Goal: Task Accomplishment & Management: Manage account settings

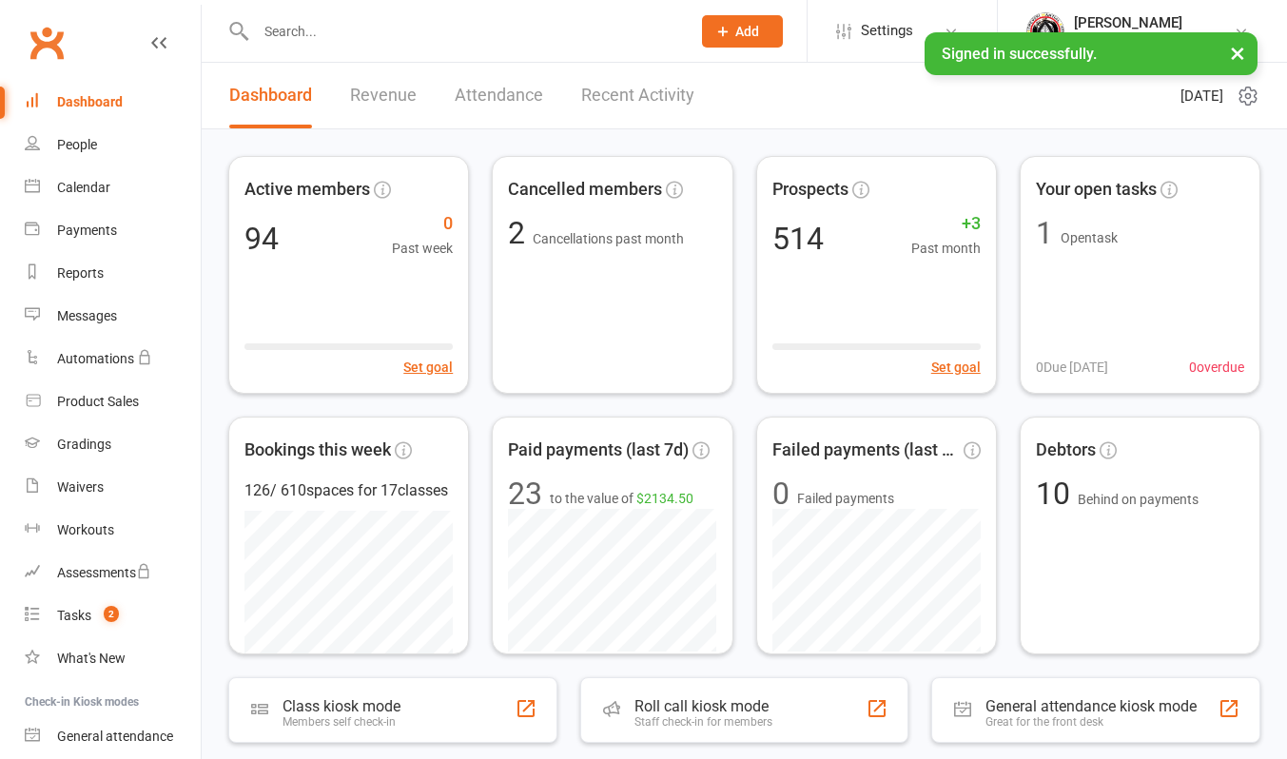
click at [644, 95] on link "Recent Activity" at bounding box center [637, 96] width 113 height 66
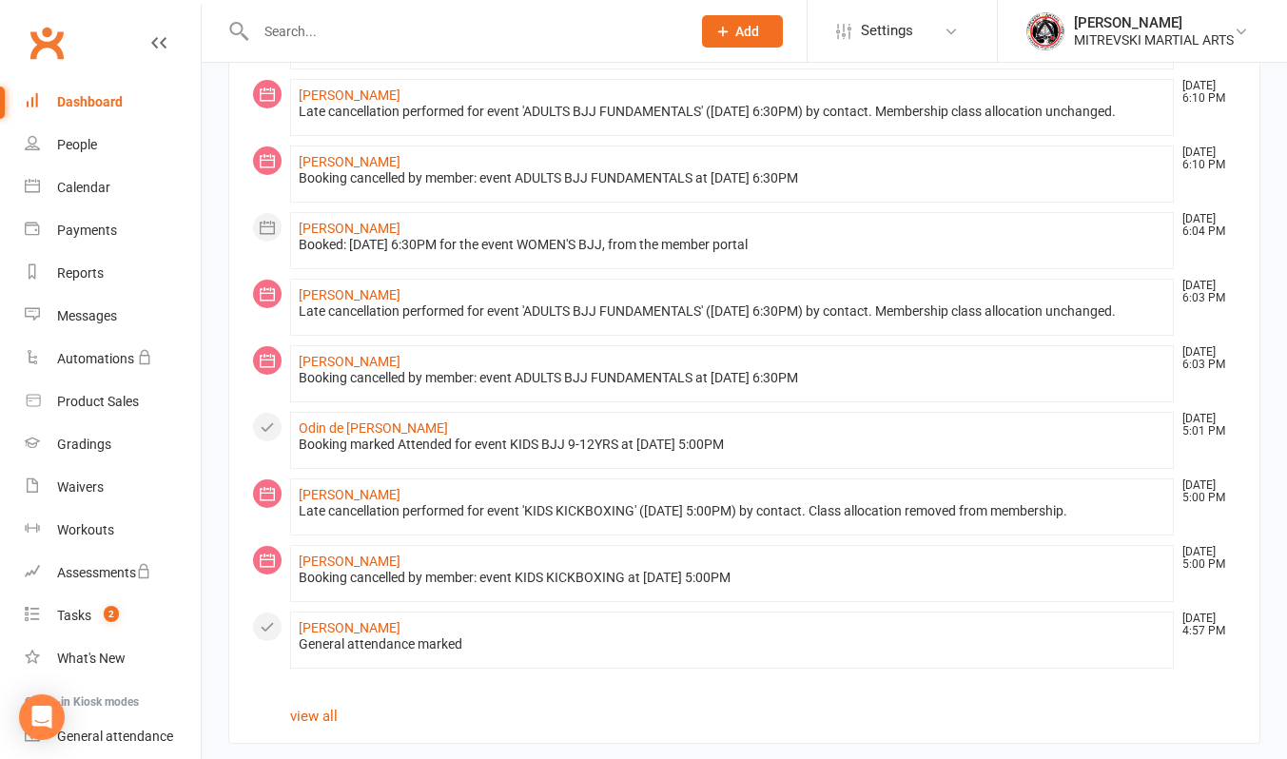
scroll to position [936, 0]
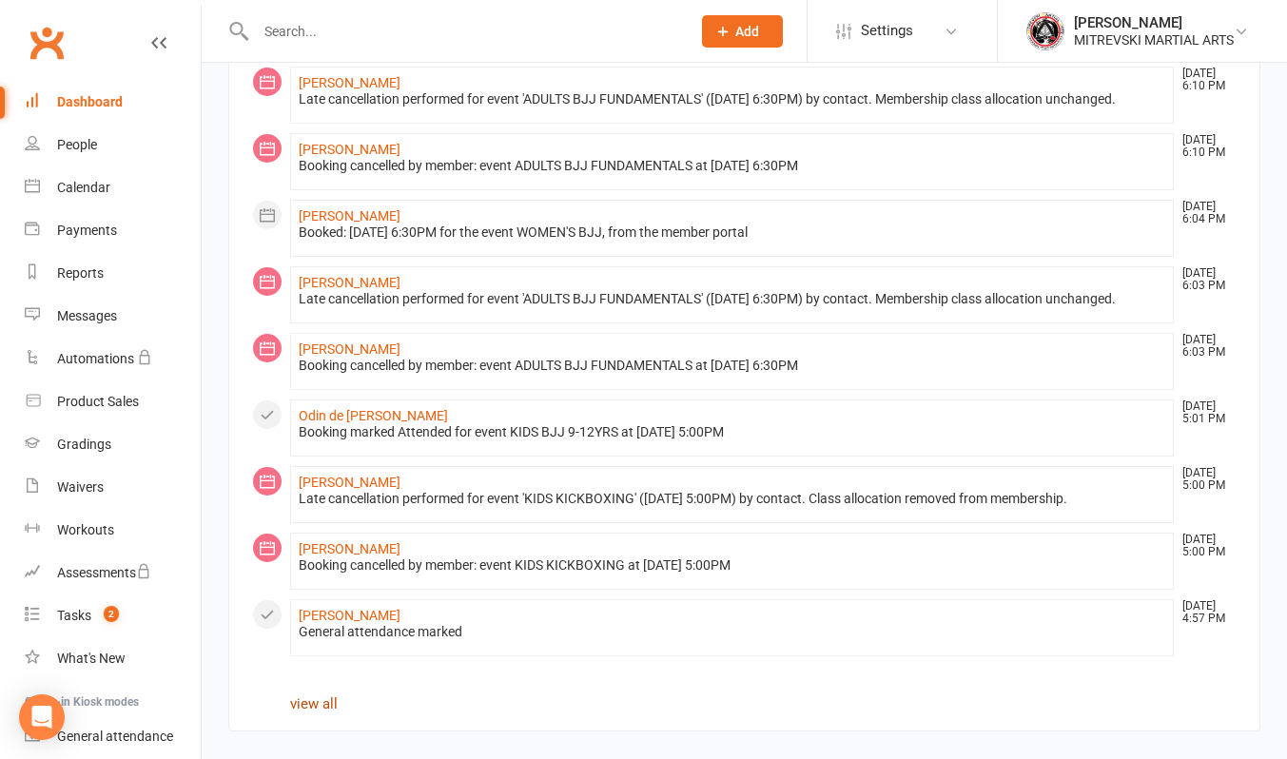
click at [315, 703] on link "view all" at bounding box center [314, 703] width 48 height 17
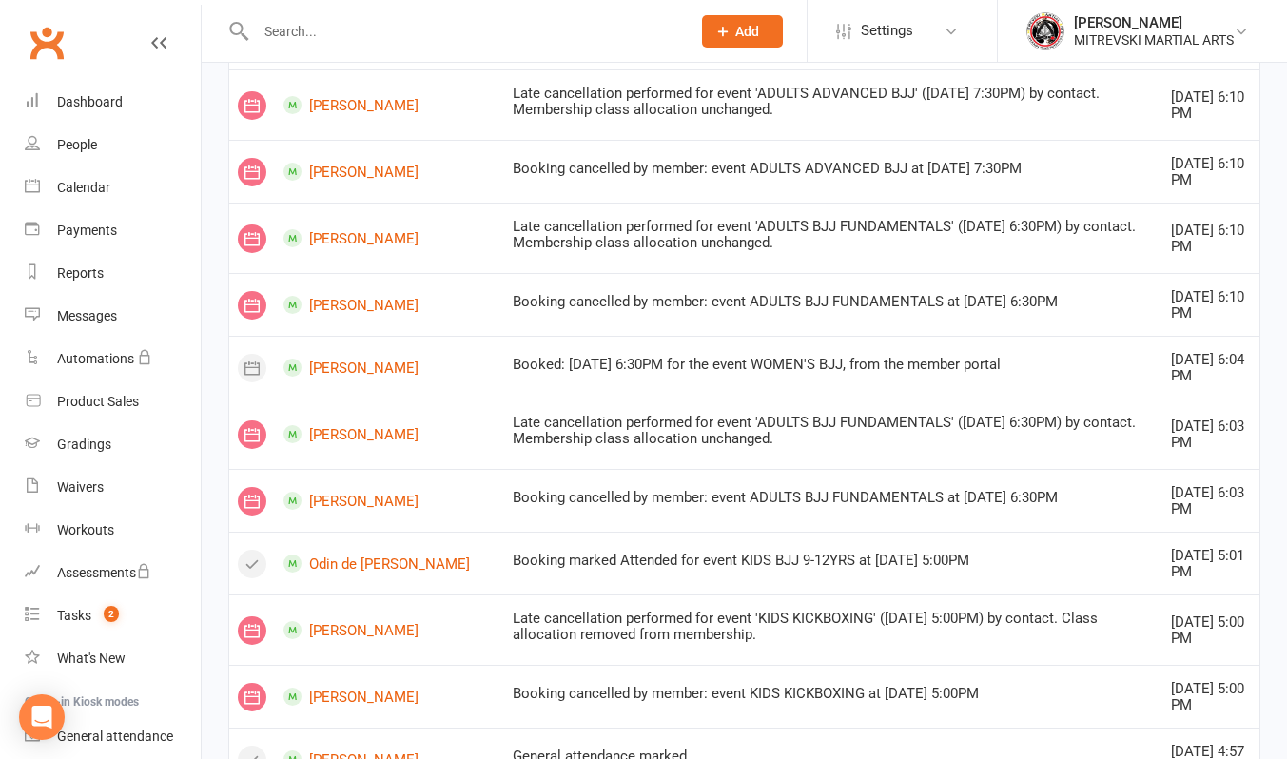
scroll to position [1141, 0]
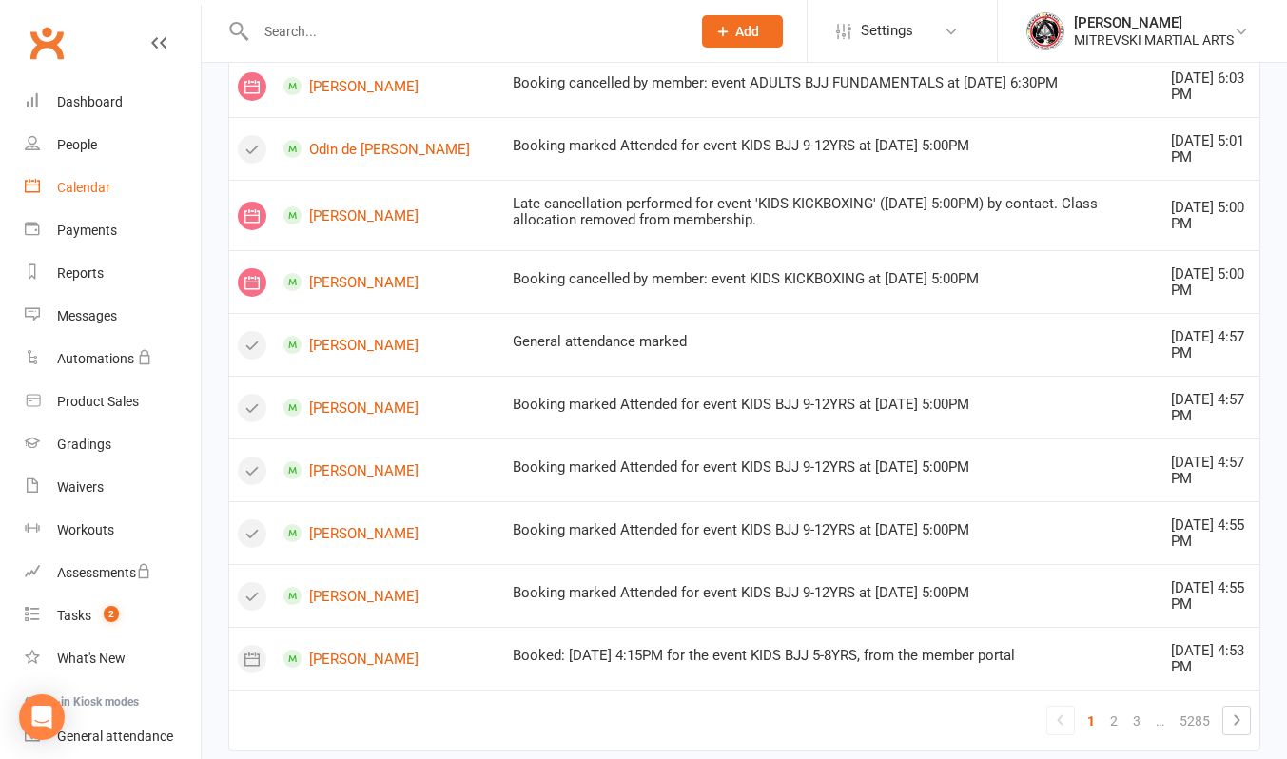
click at [62, 194] on div "Calendar" at bounding box center [83, 187] width 53 height 15
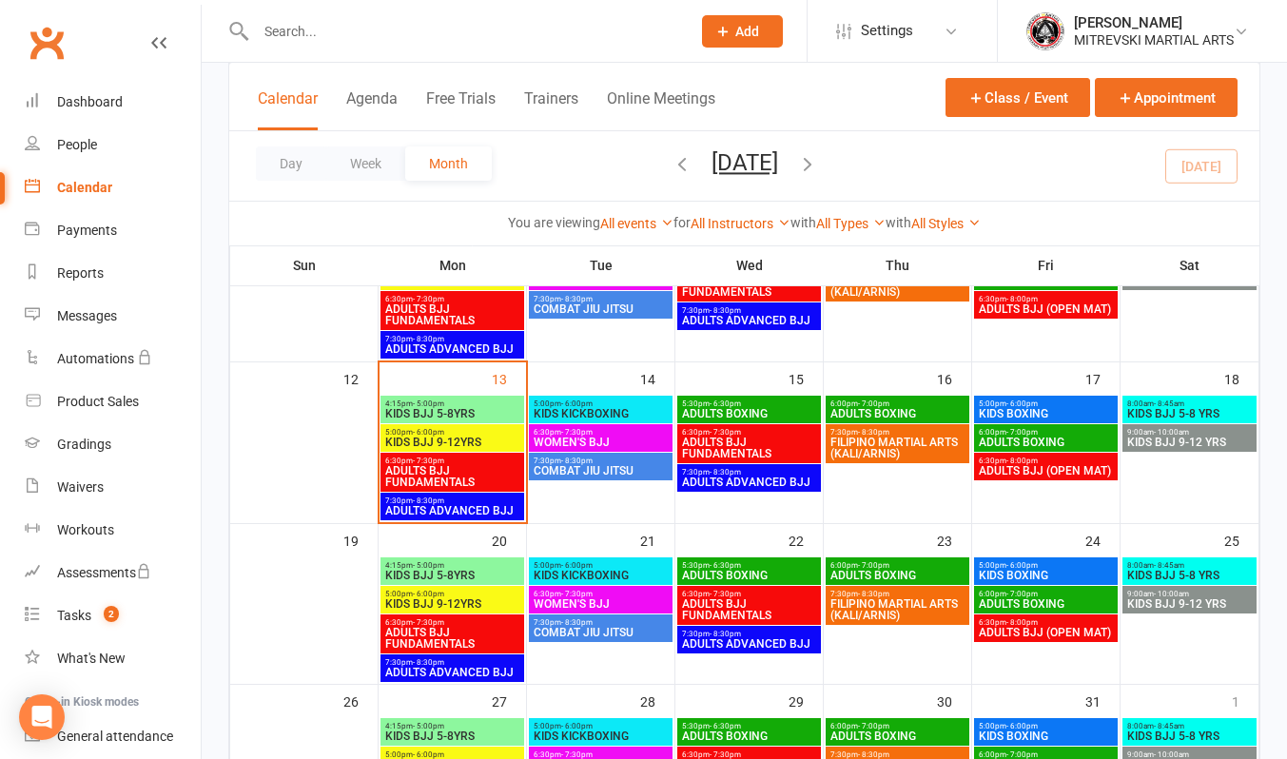
scroll to position [380, 0]
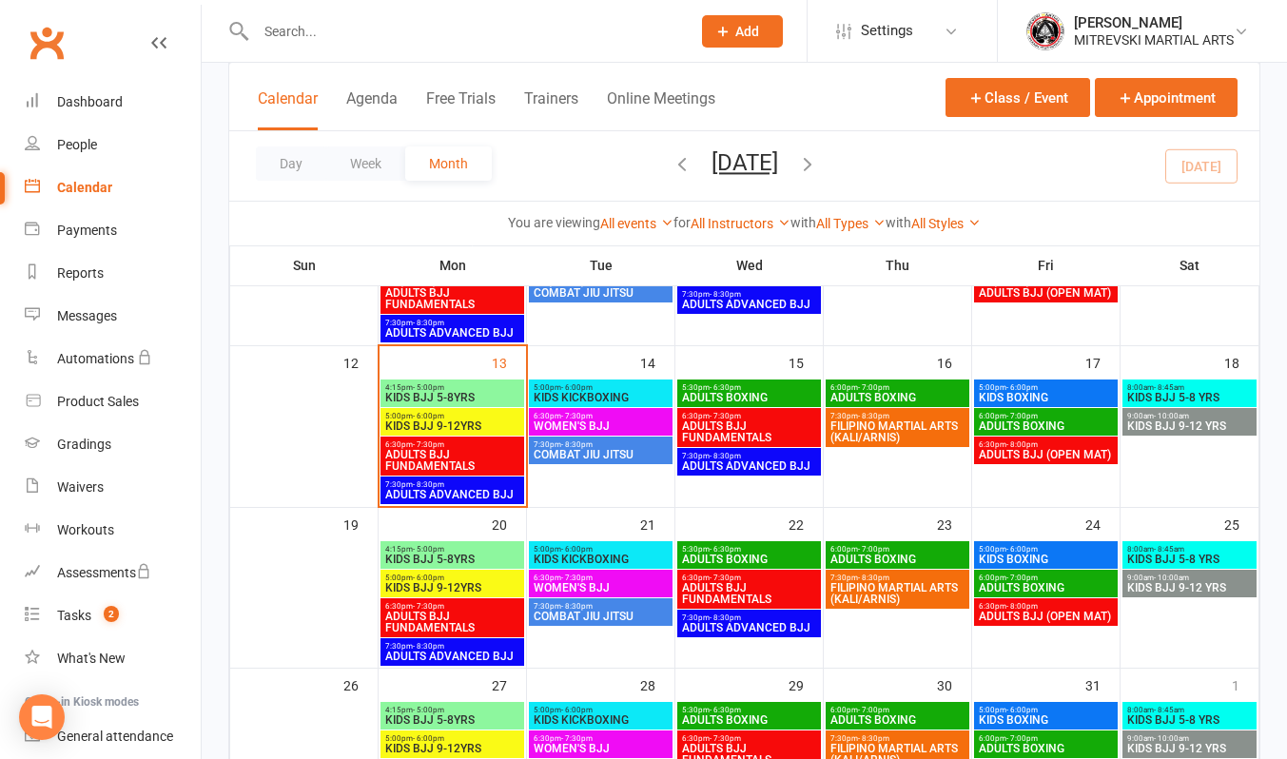
click at [441, 420] on span "KIDS BJJ 9-12YRS" at bounding box center [452, 425] width 136 height 11
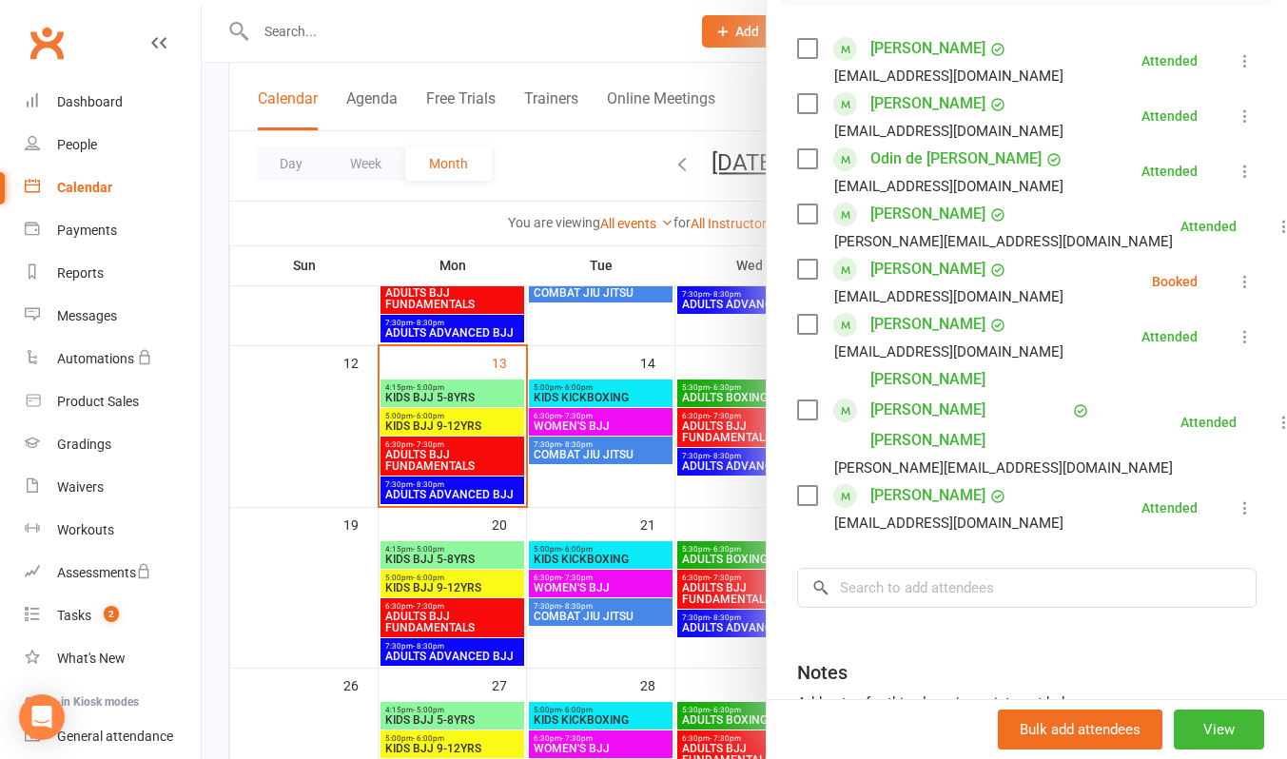
scroll to position [285, 0]
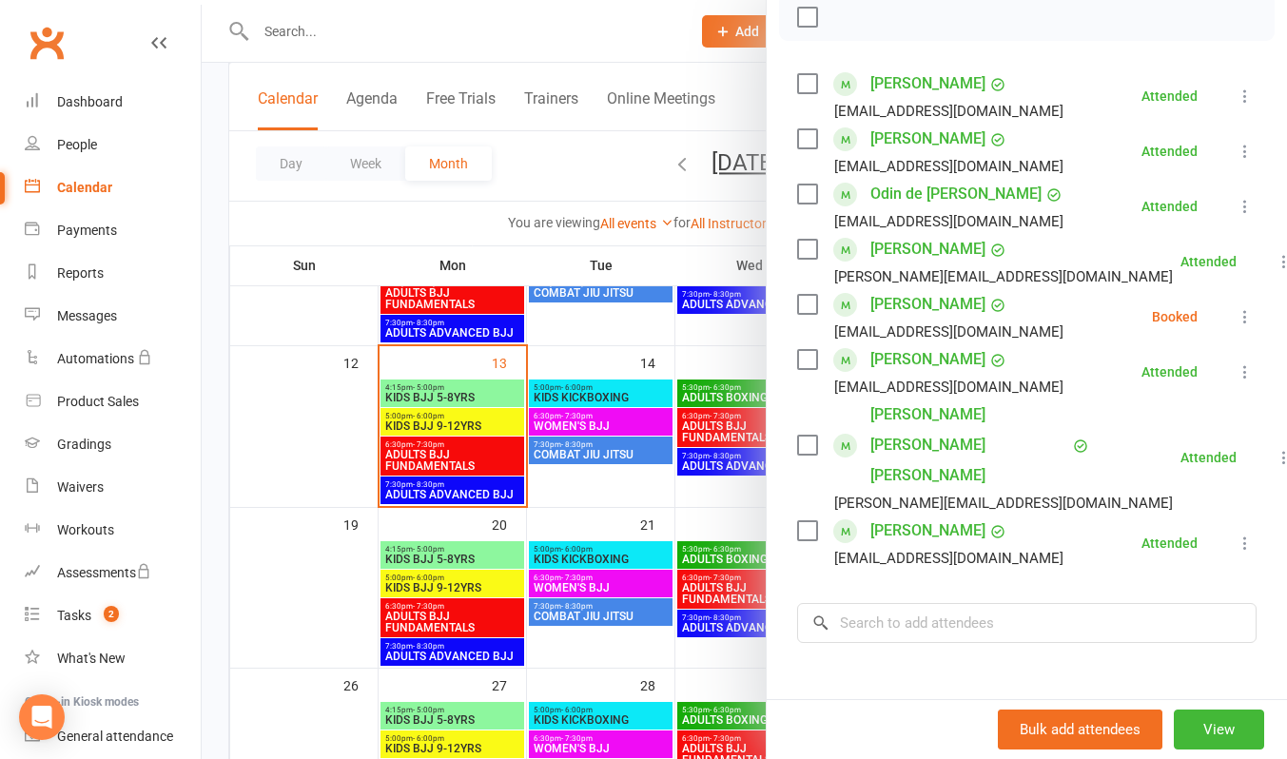
click at [611, 49] on div at bounding box center [744, 379] width 1085 height 759
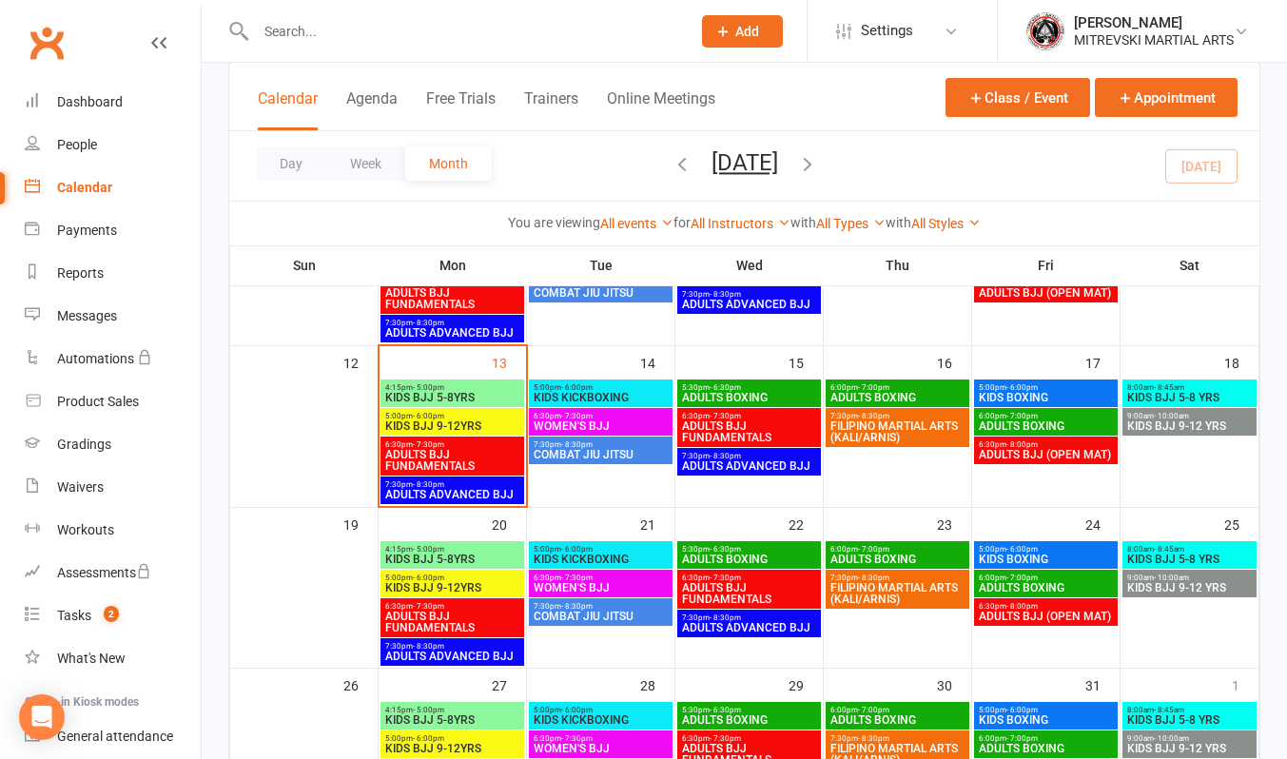
click at [483, 492] on span "ADULTS ADVANCED BJJ" at bounding box center [452, 494] width 136 height 11
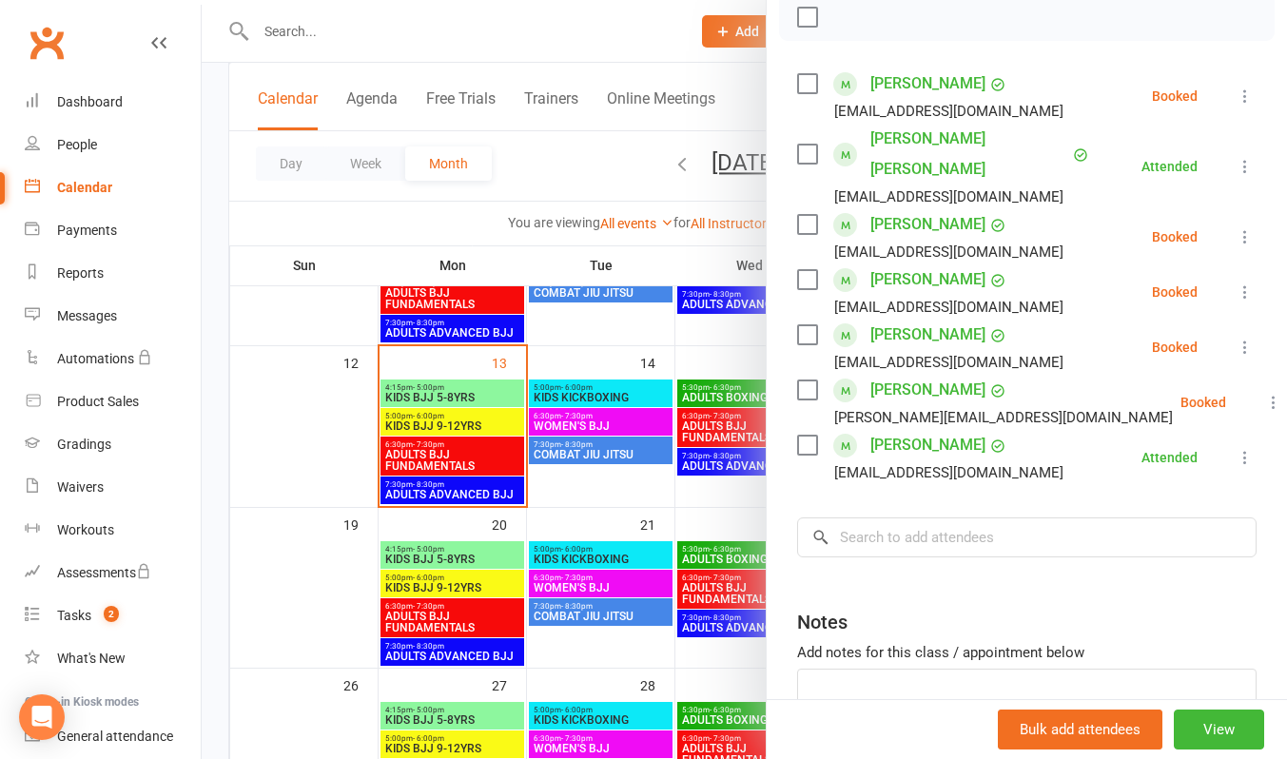
scroll to position [0, 0]
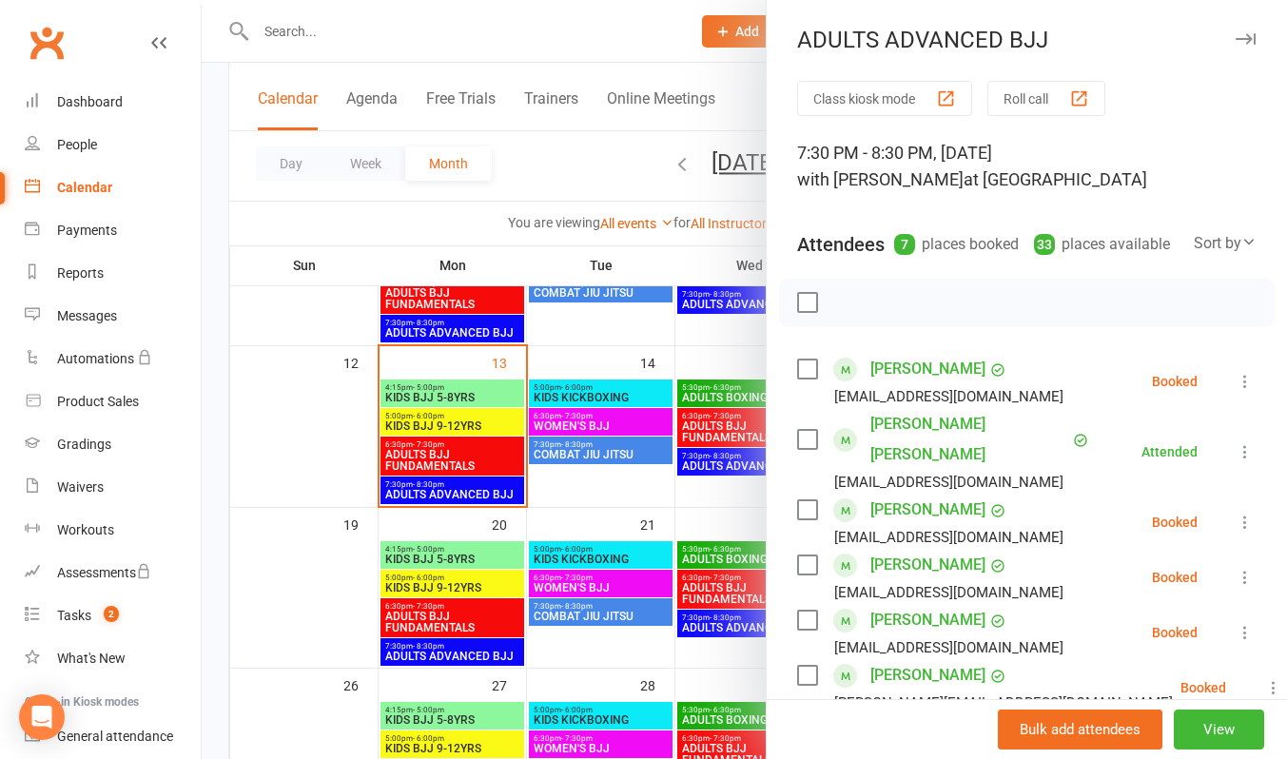
click at [611, 43] on div at bounding box center [744, 379] width 1085 height 759
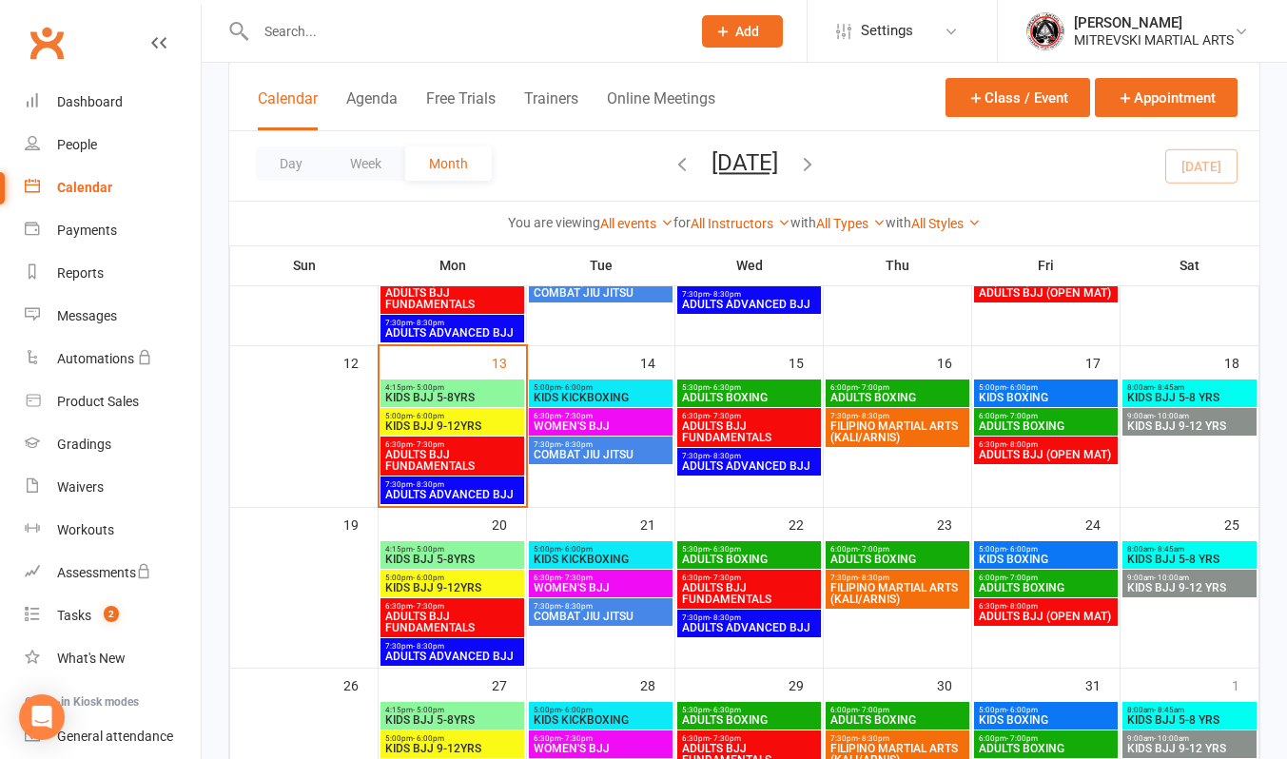
click at [465, 448] on span "6:30pm - 7:30pm" at bounding box center [452, 444] width 136 height 9
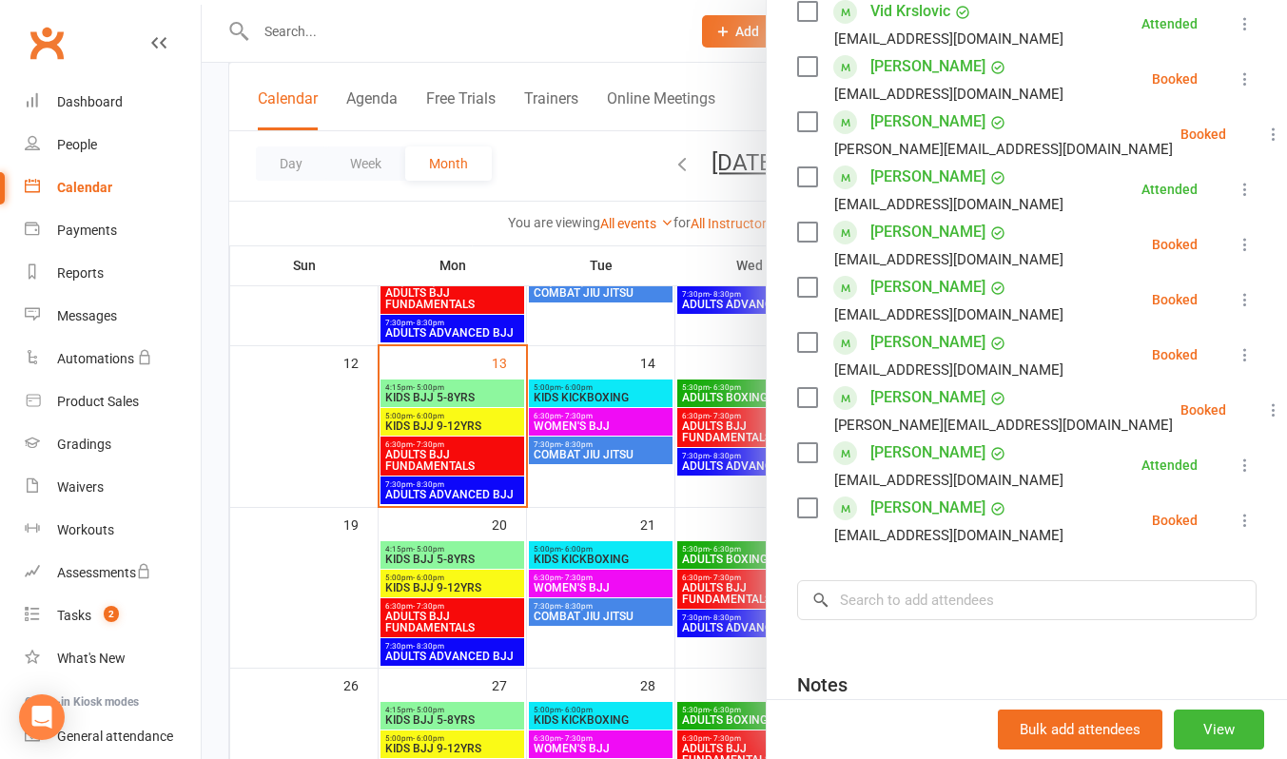
scroll to position [666, 0]
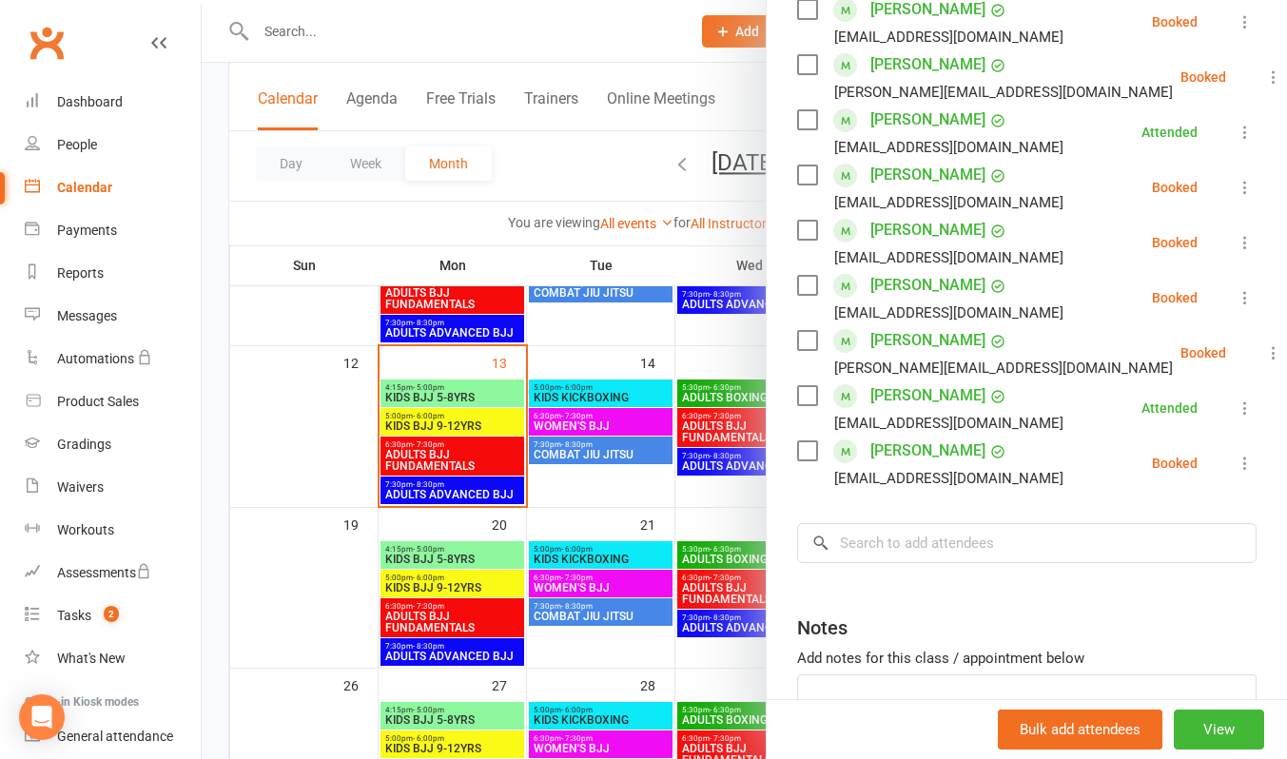
click at [1235, 460] on icon at bounding box center [1244, 463] width 19 height 19
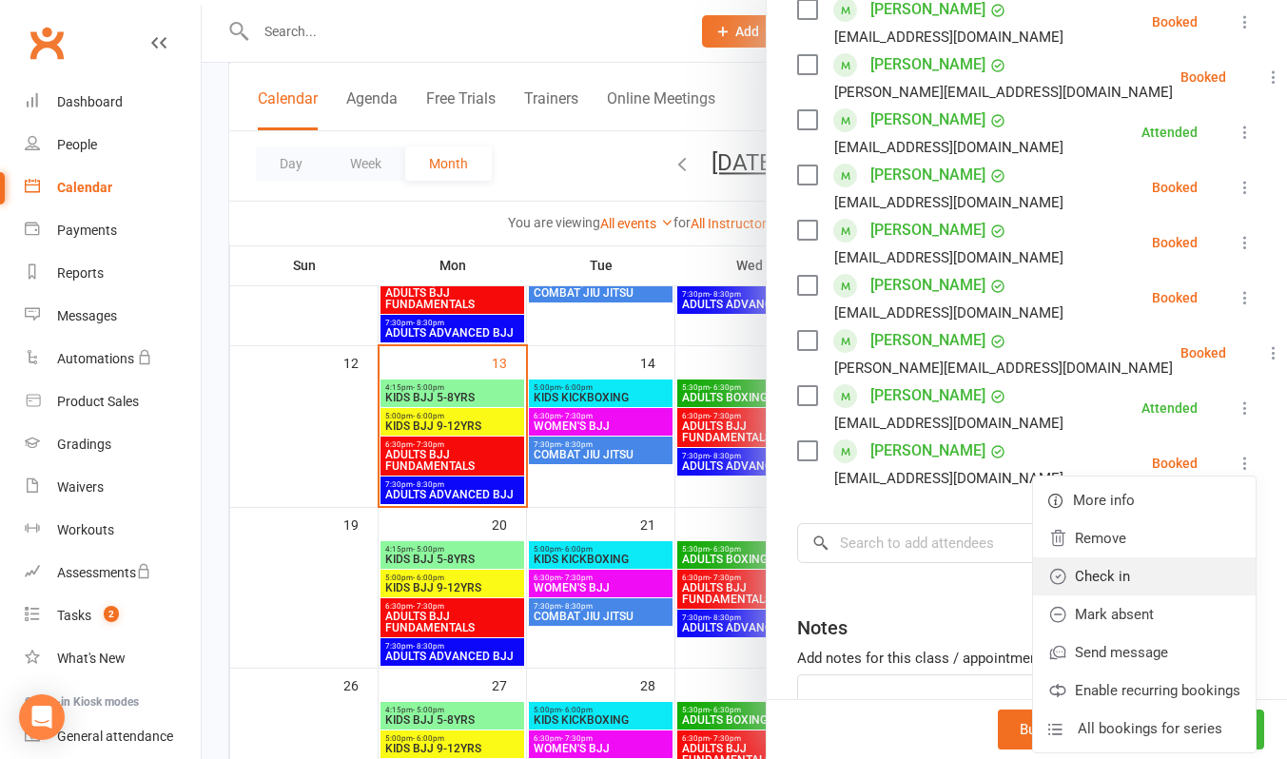
click at [1166, 568] on link "Check in" at bounding box center [1144, 576] width 223 height 38
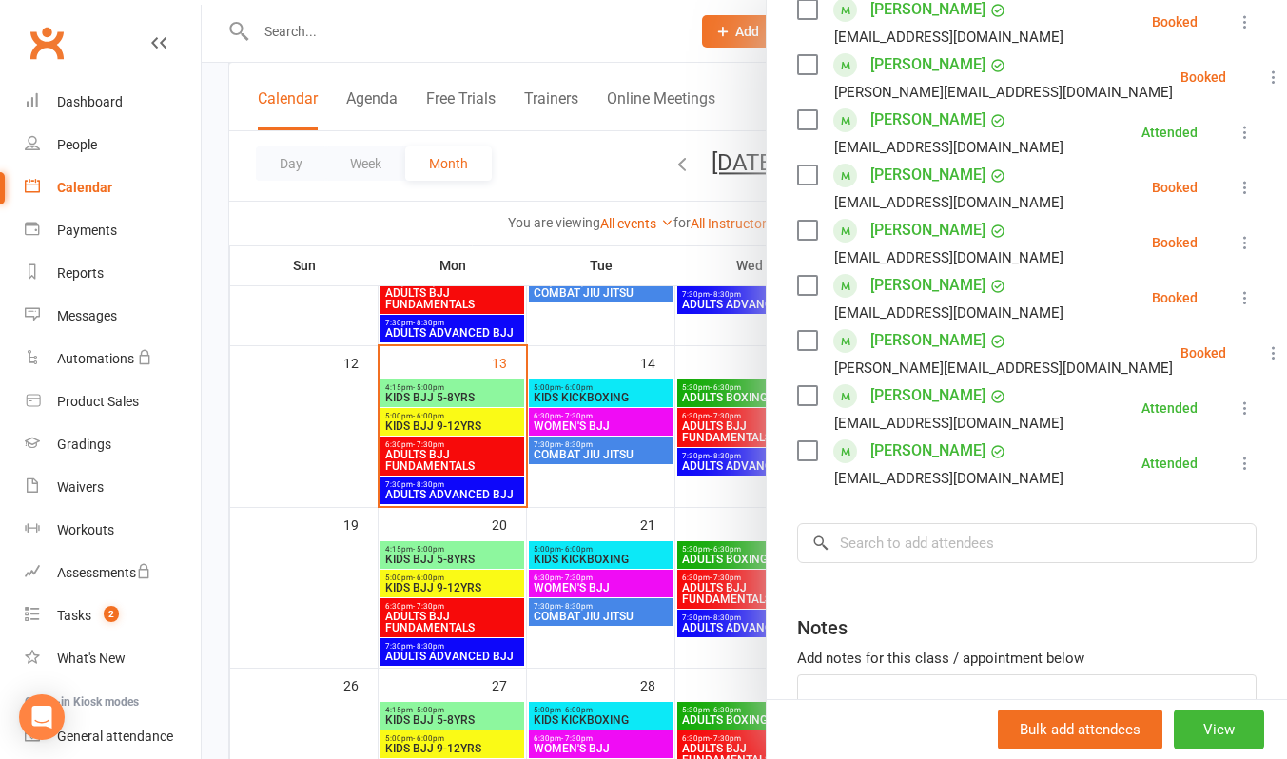
click at [1235, 294] on icon at bounding box center [1244, 297] width 19 height 19
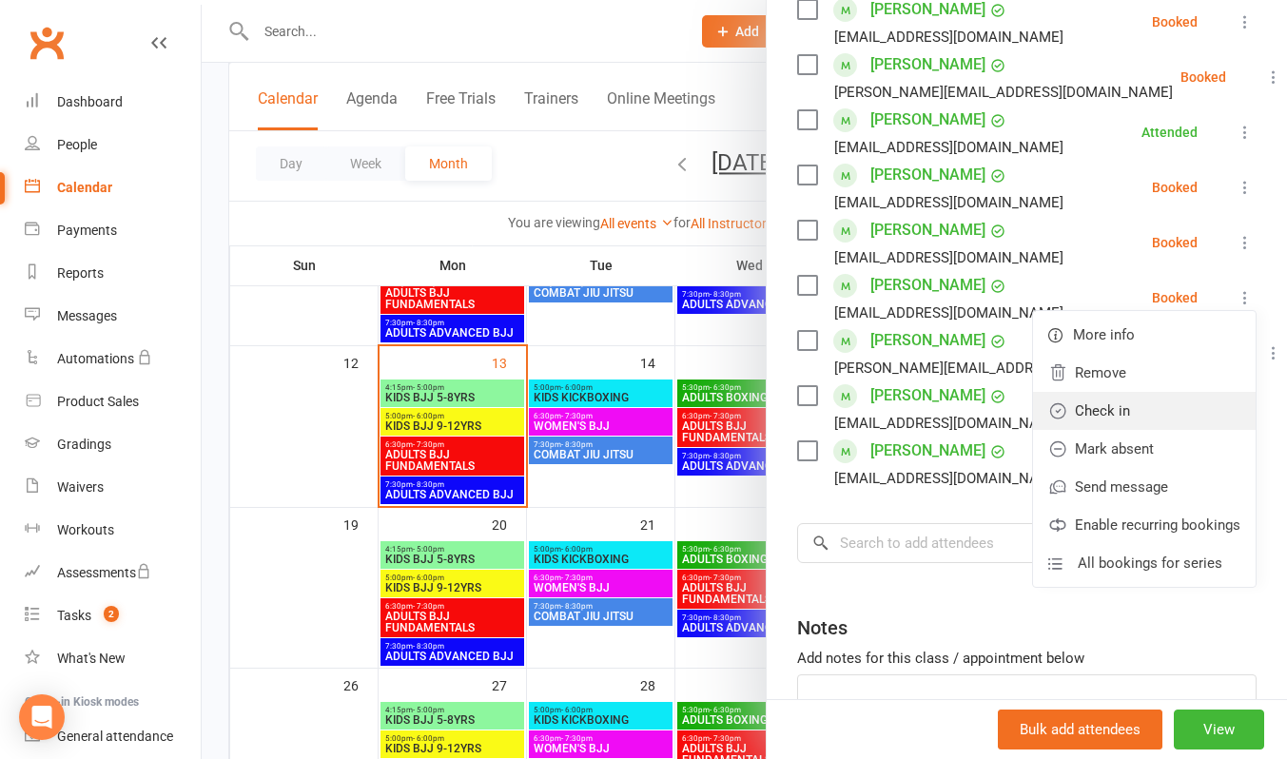
click at [1167, 408] on link "Check in" at bounding box center [1144, 411] width 223 height 38
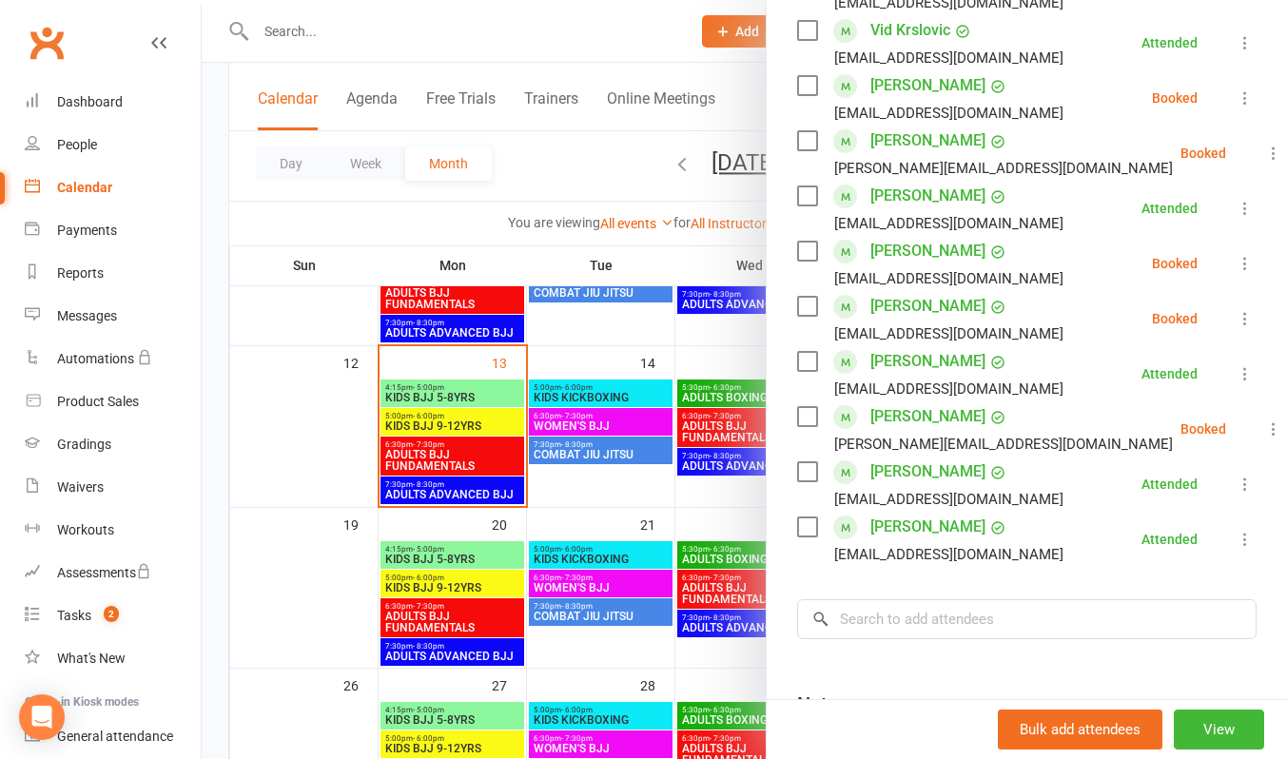
scroll to position [571, 0]
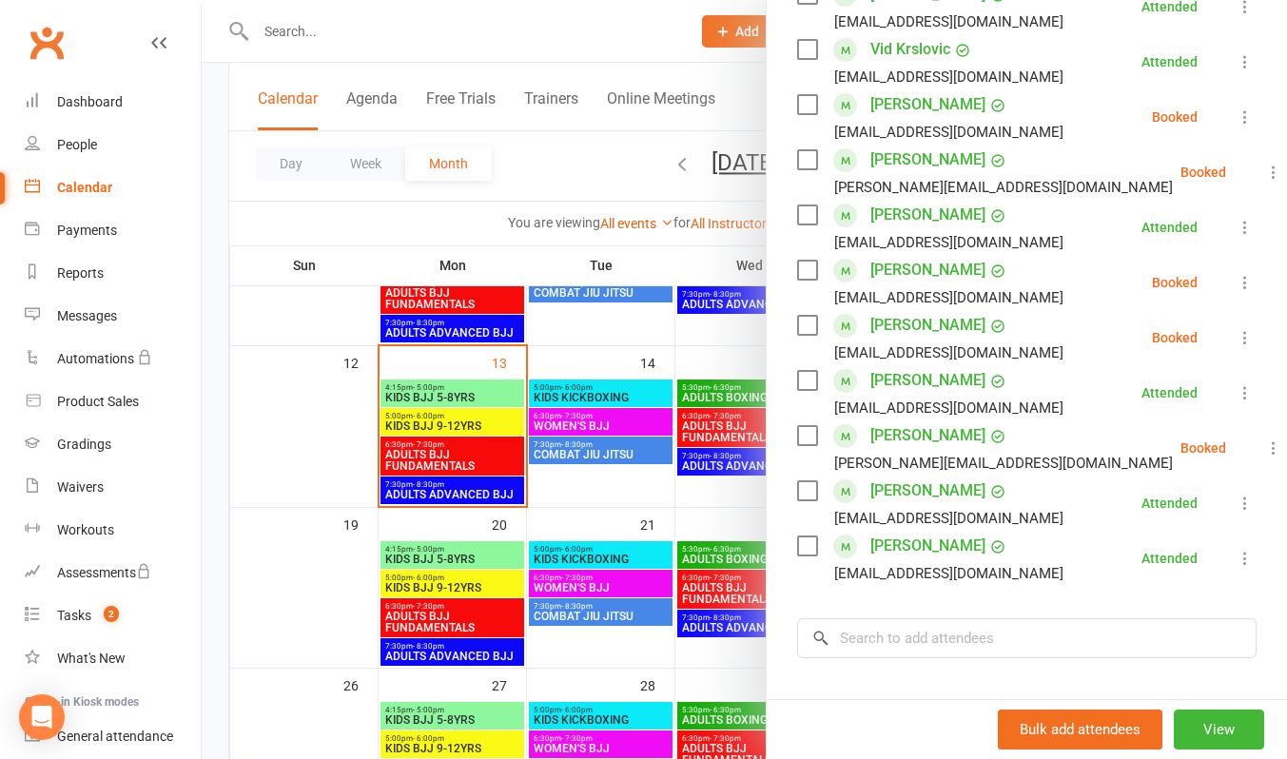
click at [1235, 330] on icon at bounding box center [1244, 337] width 19 height 19
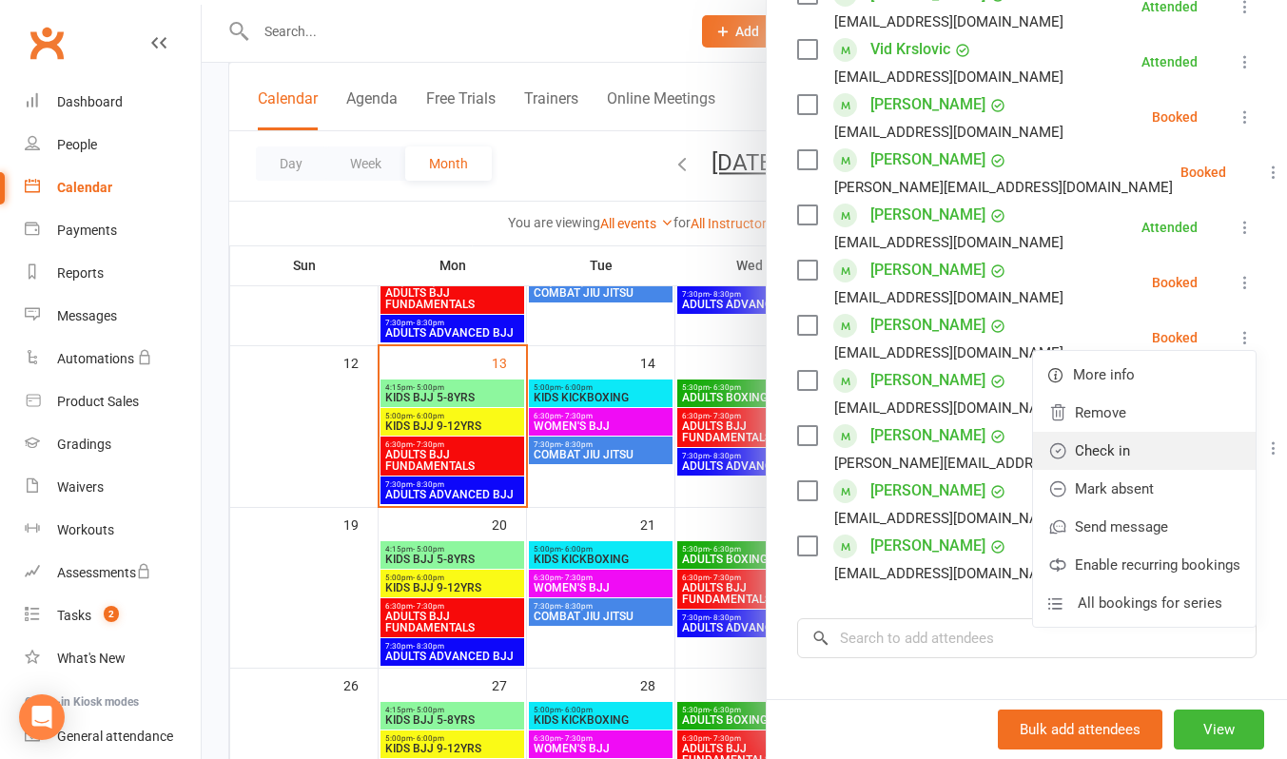
click at [1142, 444] on link "Check in" at bounding box center [1144, 451] width 223 height 38
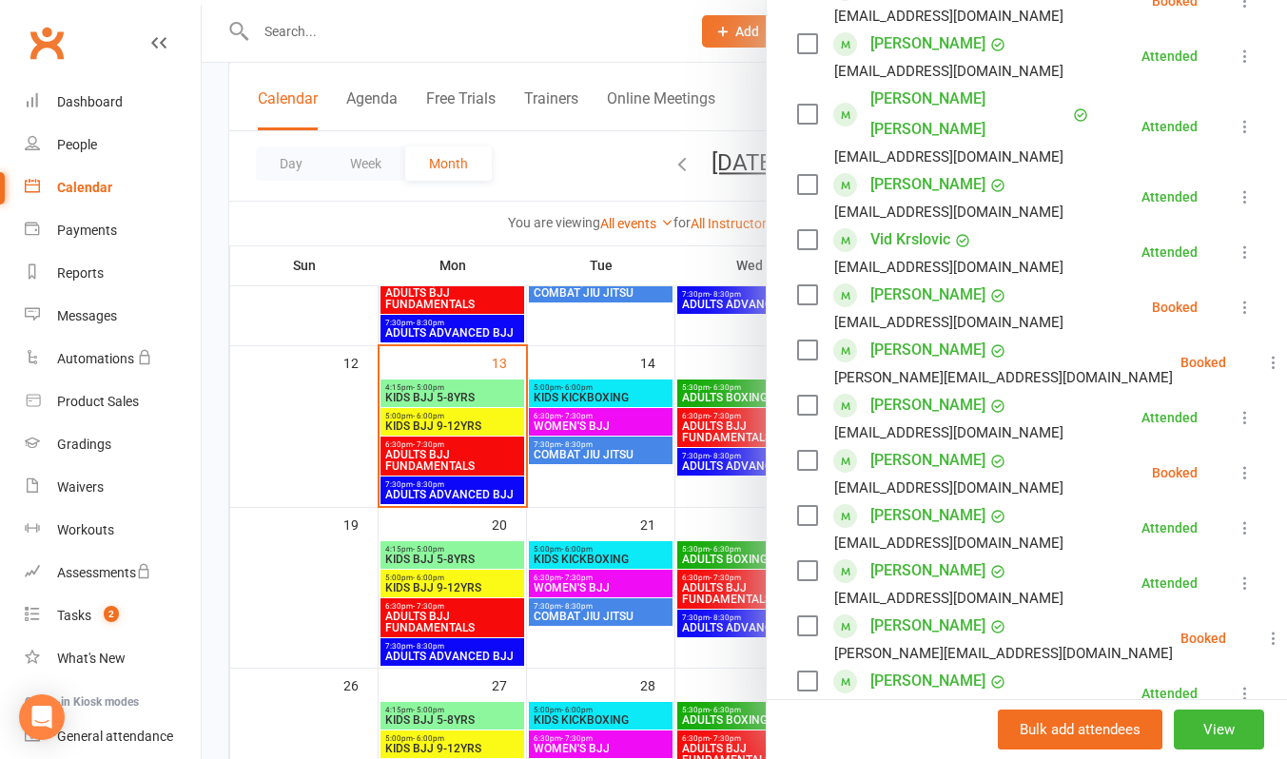
scroll to position [380, 0]
click at [1264, 353] on icon at bounding box center [1273, 362] width 19 height 19
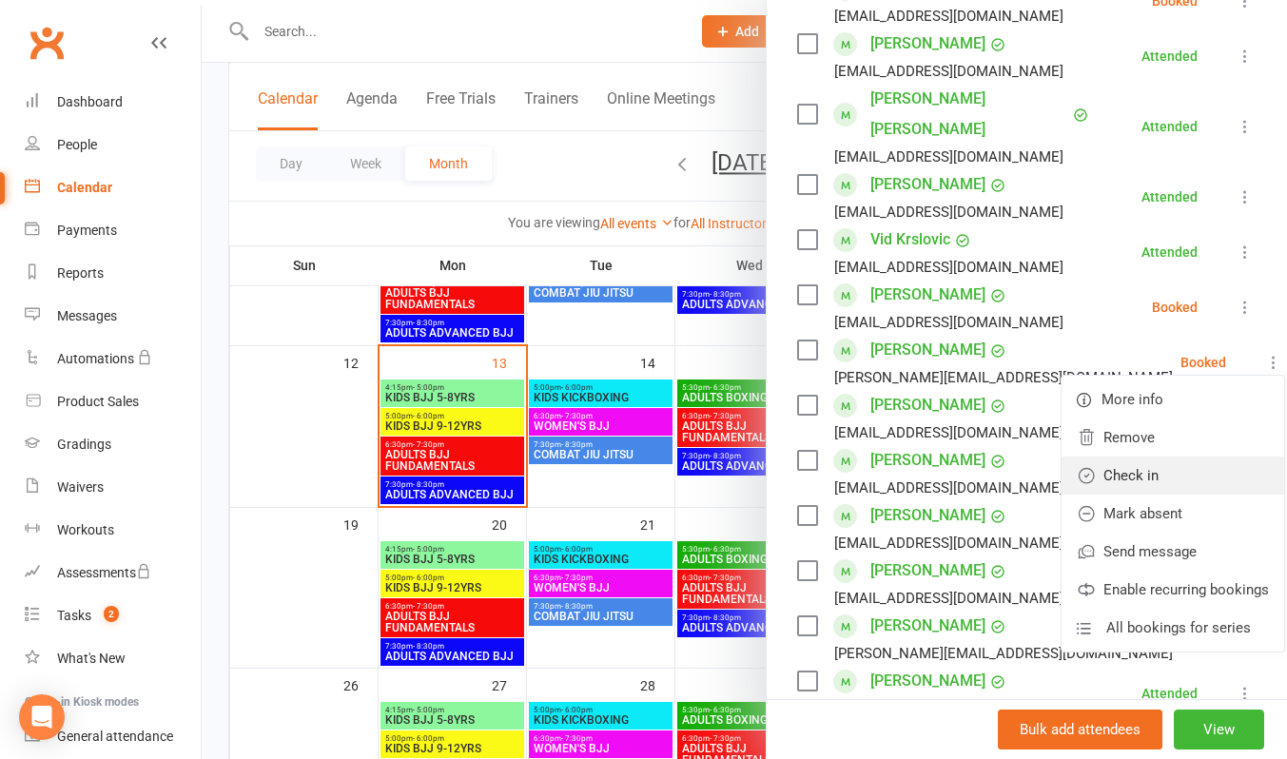
click at [1148, 459] on link "Check in" at bounding box center [1172, 476] width 223 height 38
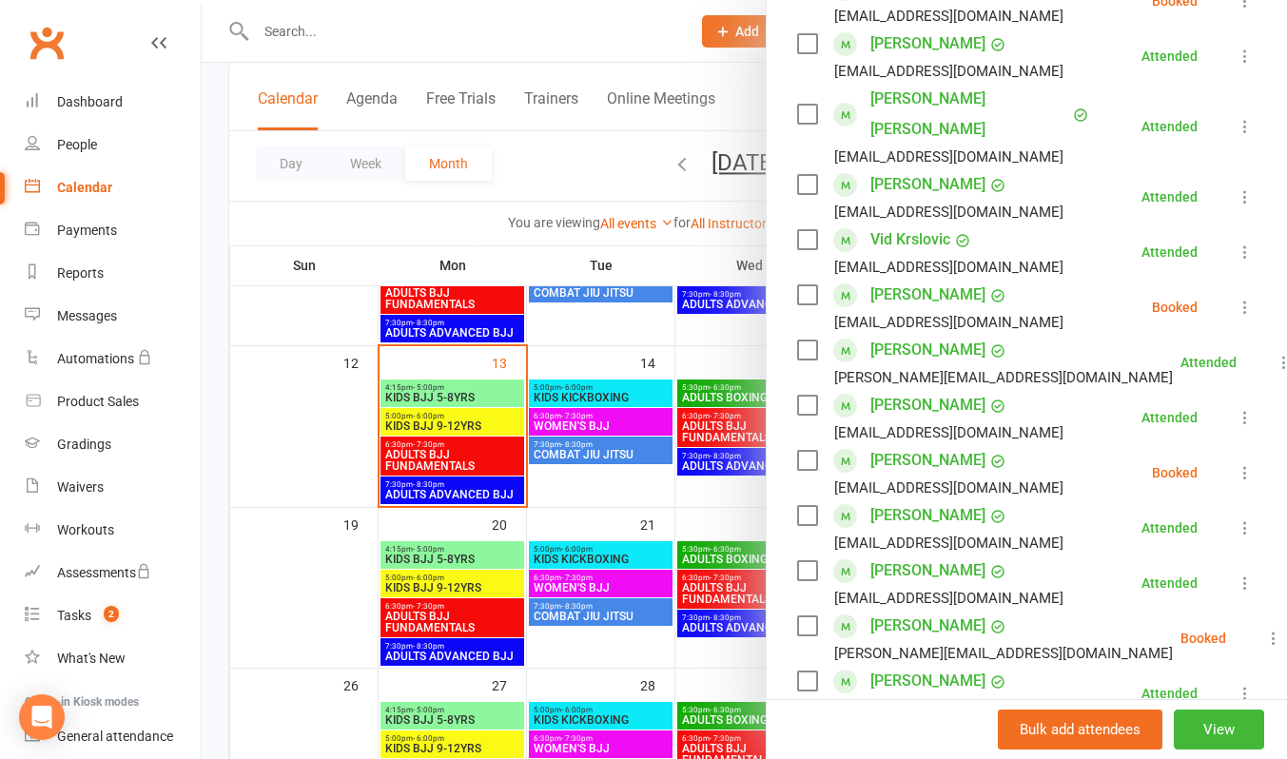
click at [1235, 309] on icon at bounding box center [1244, 307] width 19 height 19
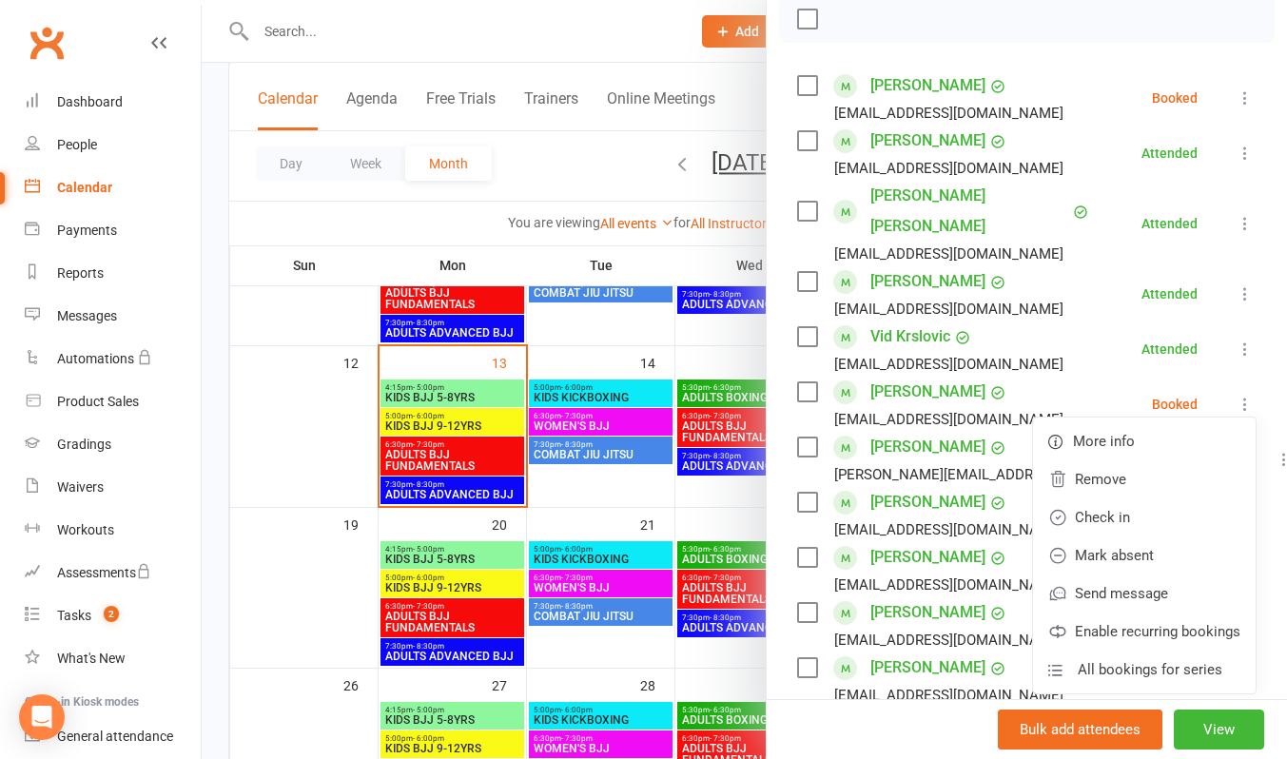
scroll to position [190, 0]
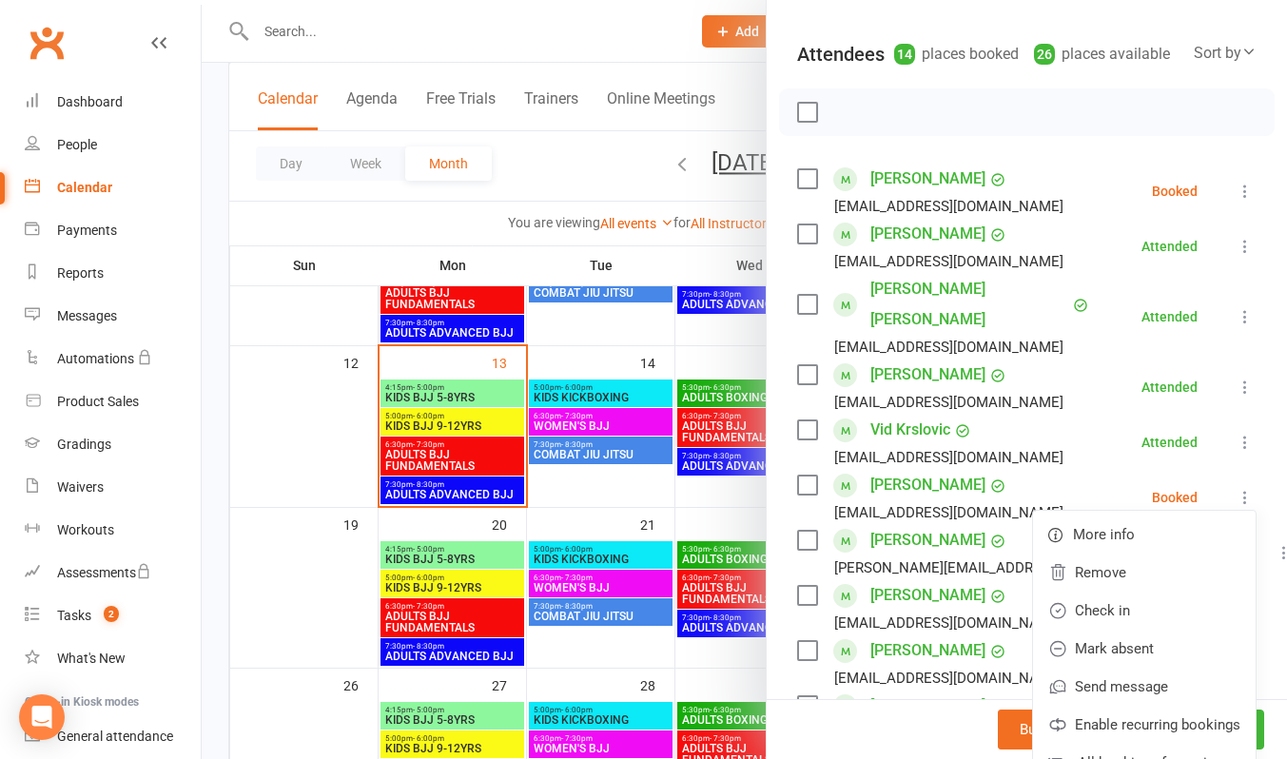
click at [1235, 201] on icon at bounding box center [1244, 191] width 19 height 19
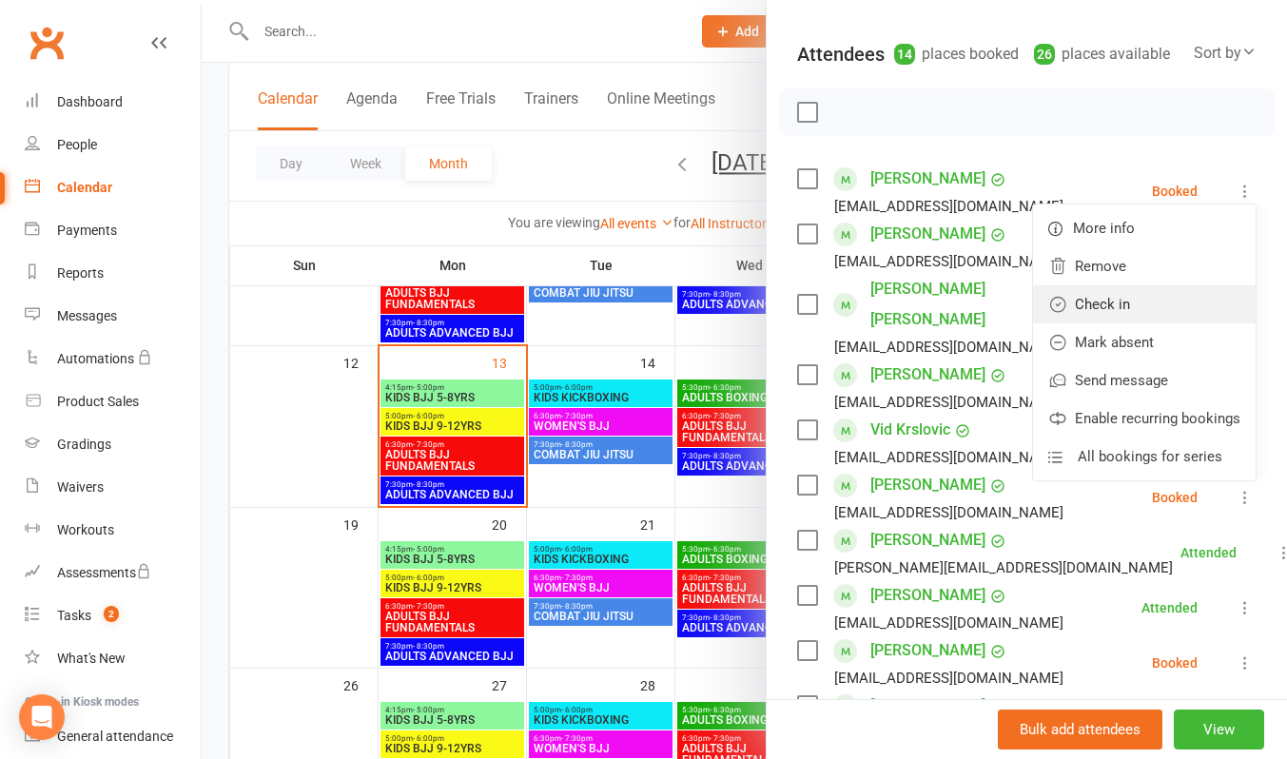
click at [1131, 317] on link "Check in" at bounding box center [1144, 304] width 223 height 38
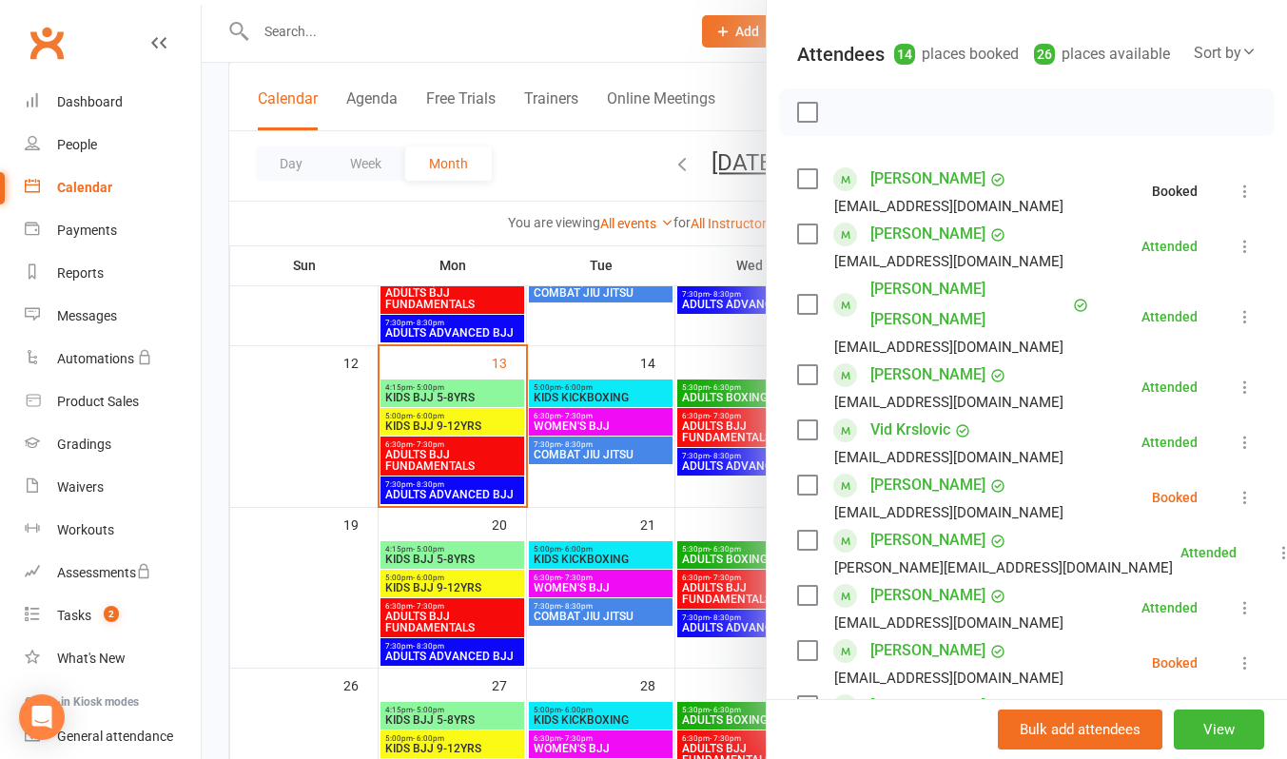
click at [636, 23] on div at bounding box center [744, 379] width 1085 height 759
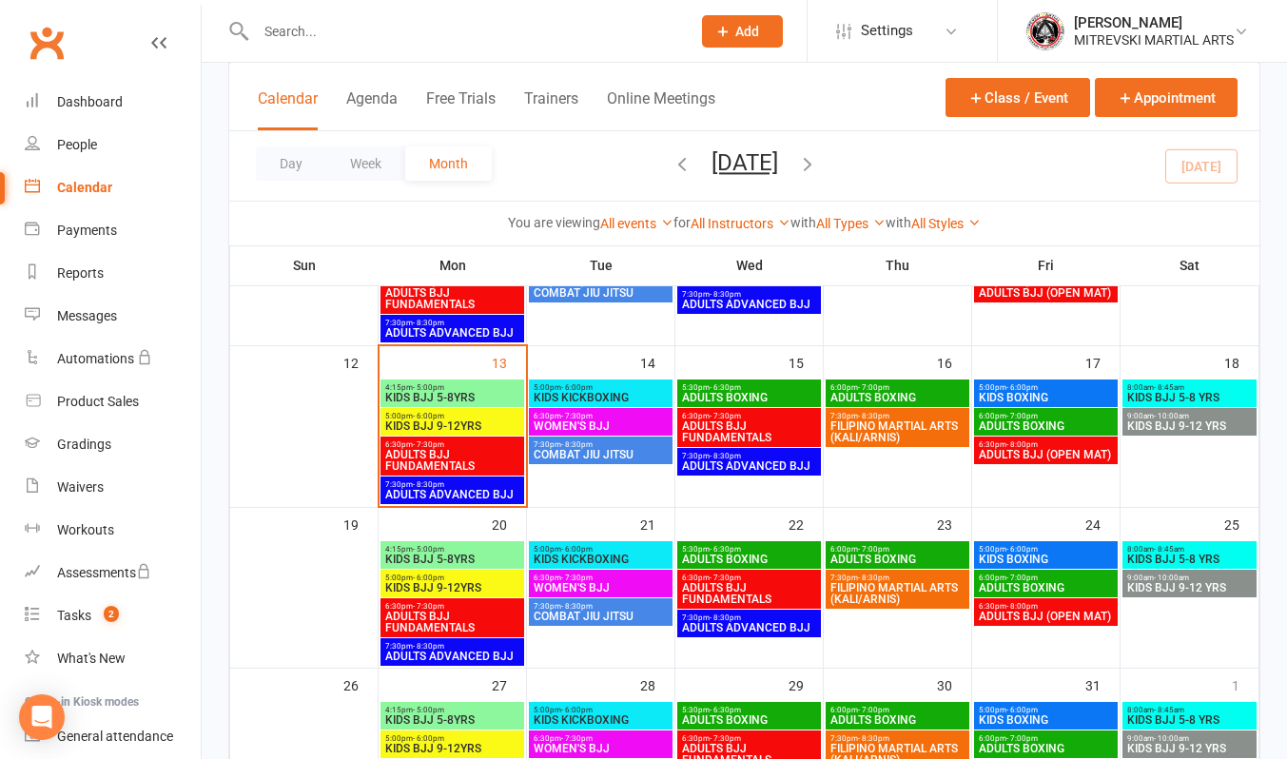
click at [474, 423] on span "KIDS BJJ 9-12YRS" at bounding box center [452, 425] width 136 height 11
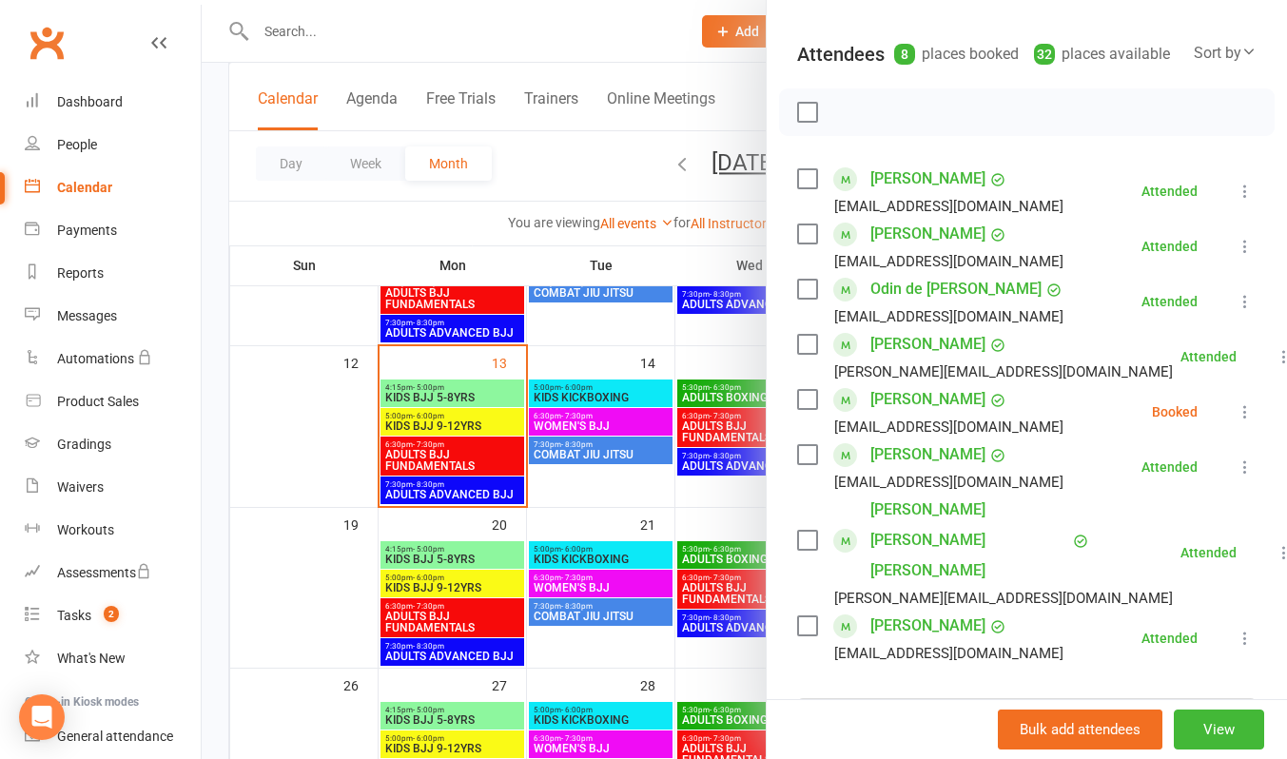
click at [366, 40] on div at bounding box center [744, 379] width 1085 height 759
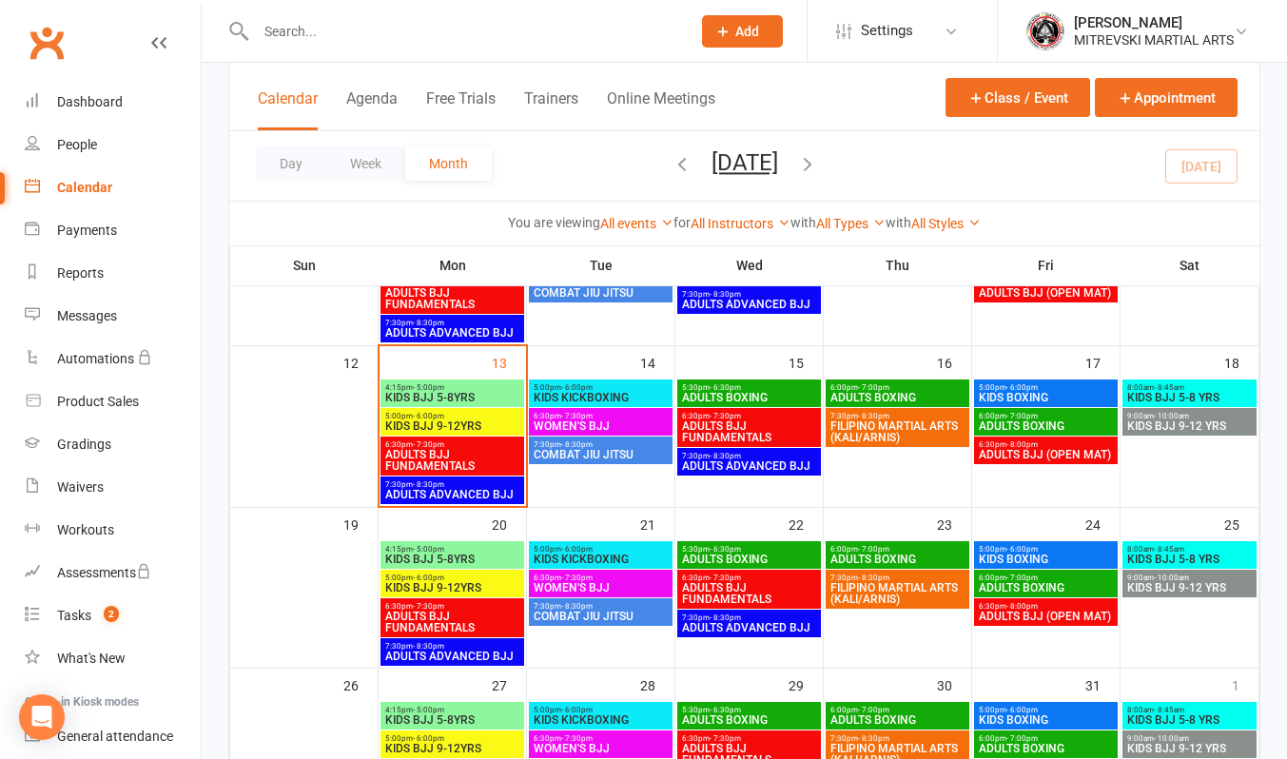
click at [360, 30] on input "text" at bounding box center [463, 31] width 427 height 27
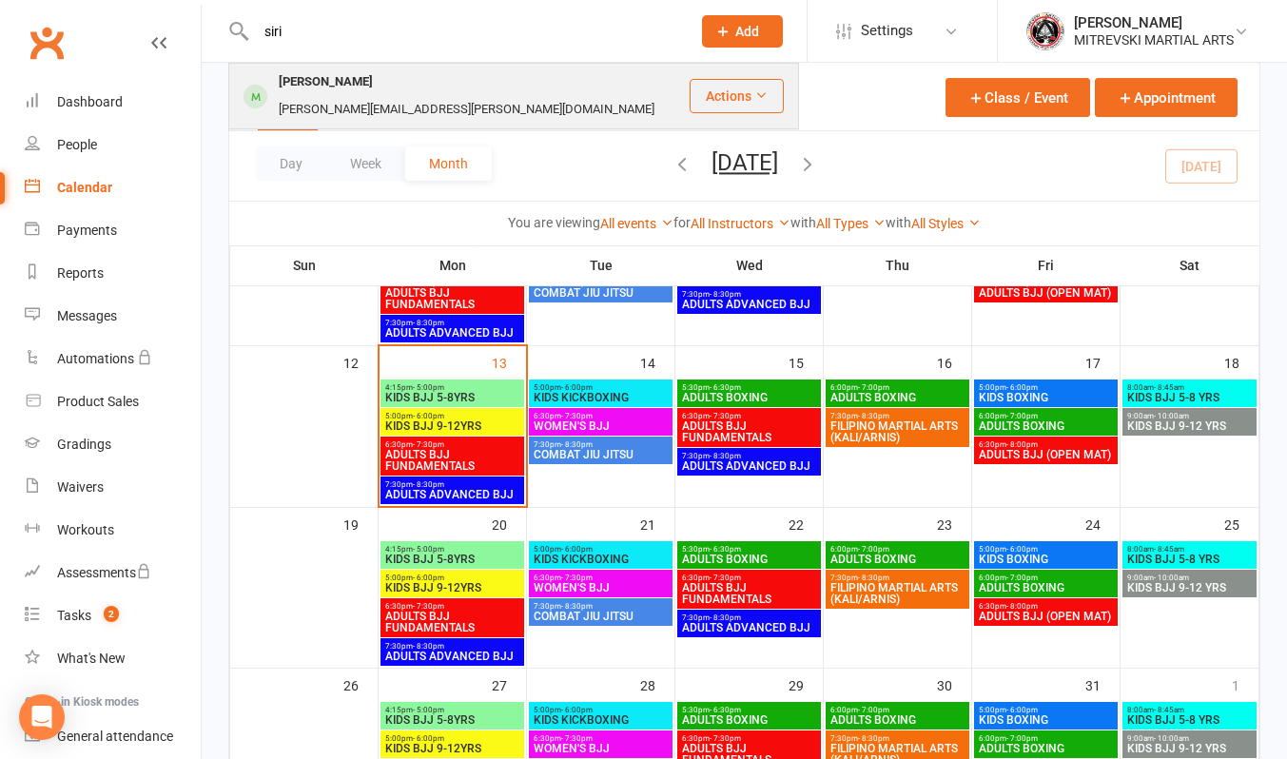
type input "siri"
click at [352, 91] on div "[PERSON_NAME]" at bounding box center [326, 82] width 106 height 28
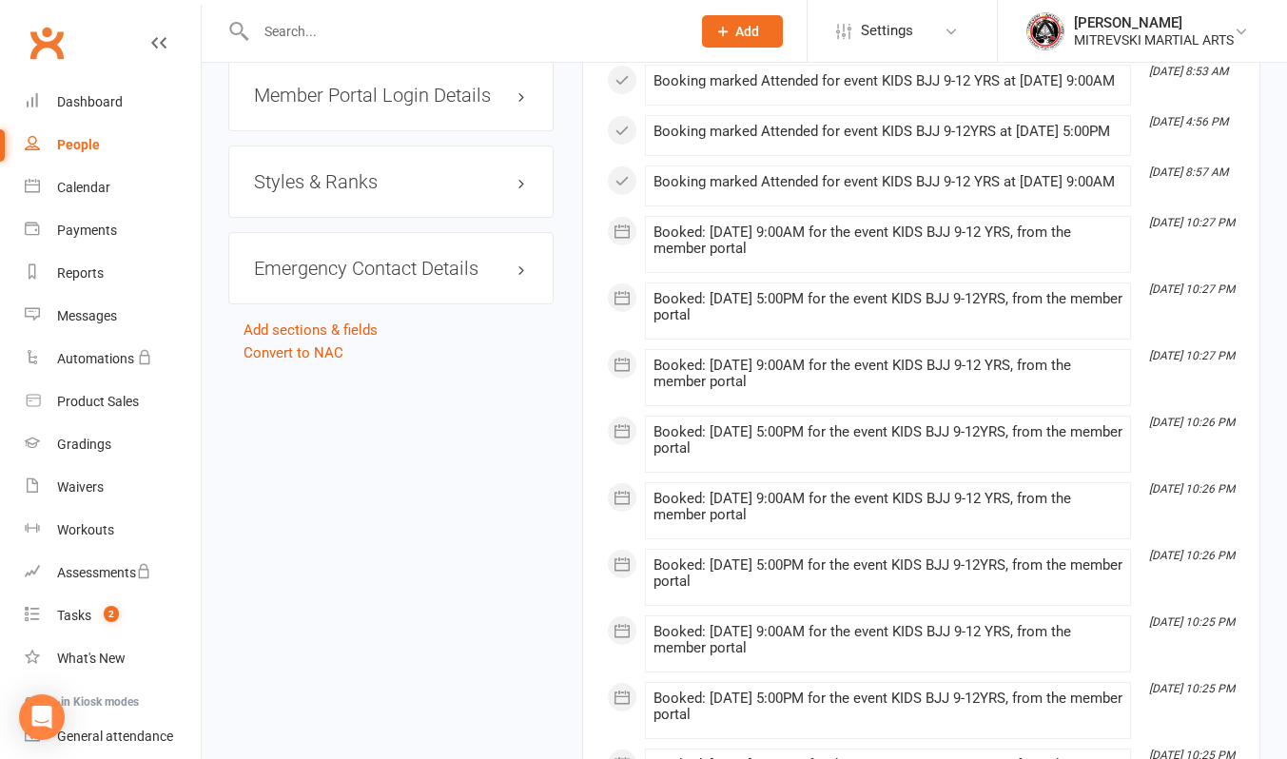
scroll to position [1522, 0]
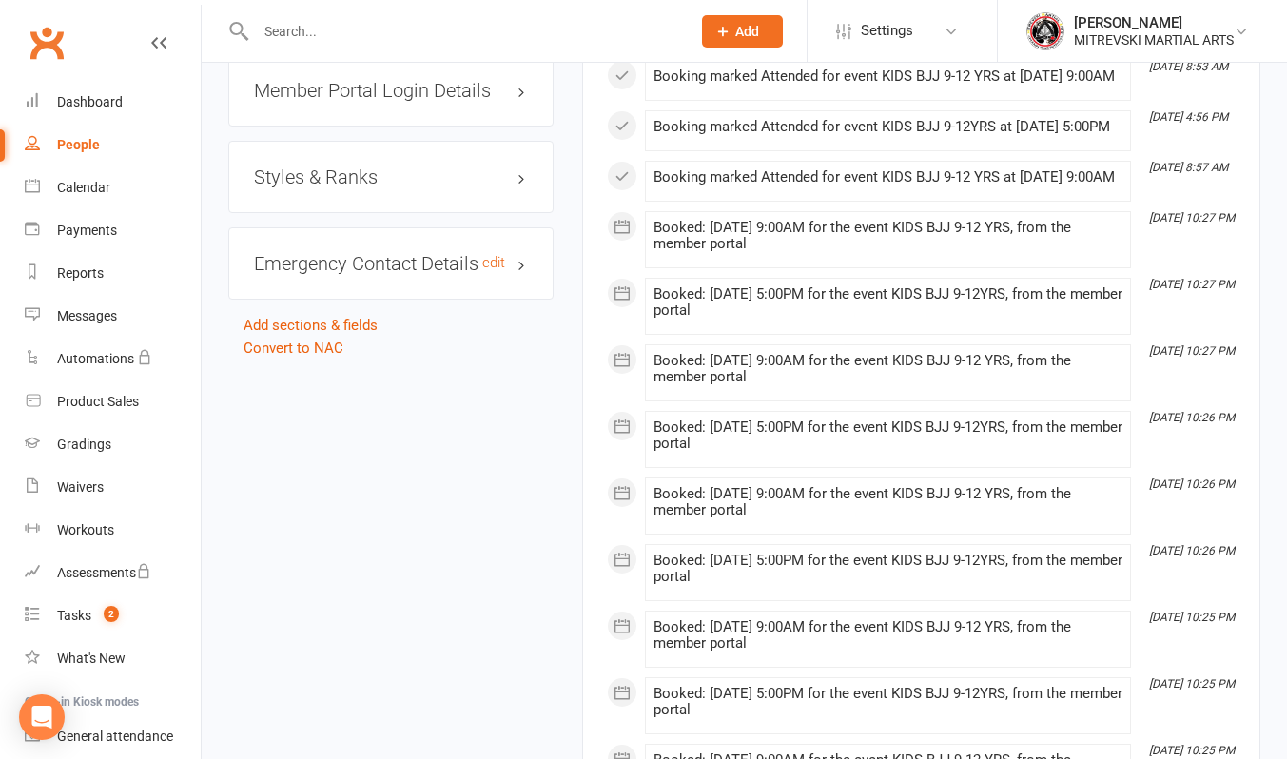
click at [424, 259] on h3 "Emergency Contact Details edit" at bounding box center [391, 263] width 274 height 21
